Goal: Book appointment/travel/reservation

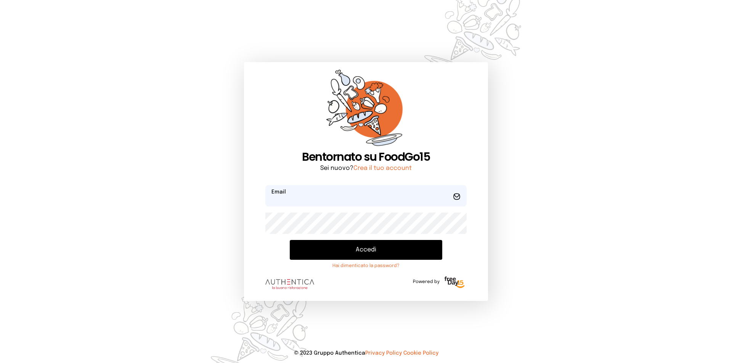
type input "**********"
click at [377, 246] on button "Accedi" at bounding box center [366, 250] width 152 height 20
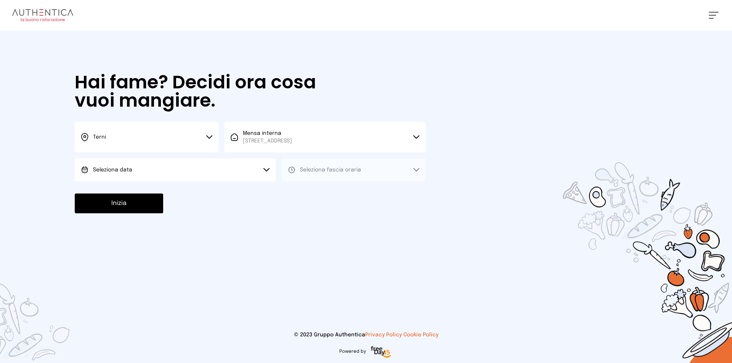
click at [167, 168] on button "Seleziona data" at bounding box center [175, 170] width 201 height 23
click at [173, 196] on li "[DATE], [DATE]" at bounding box center [175, 191] width 201 height 20
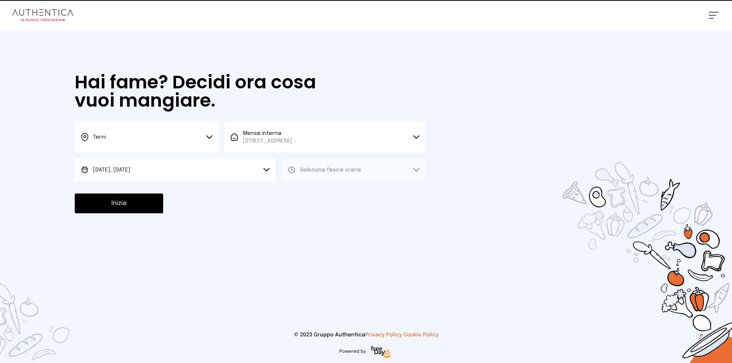
click at [353, 168] on span "Seleziona fascia oraria" at bounding box center [330, 169] width 61 height 5
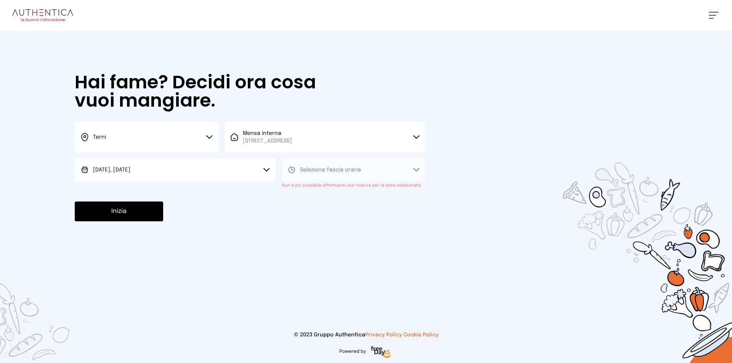
click at [344, 169] on span "Seleziona fascia oraria" at bounding box center [330, 169] width 61 height 5
click at [415, 169] on icon at bounding box center [416, 170] width 6 height 4
click at [99, 213] on button "Inizia" at bounding box center [119, 212] width 88 height 20
